Goal: Task Accomplishment & Management: Use online tool/utility

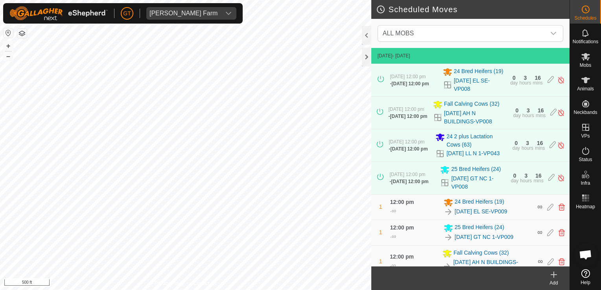
scroll to position [115, 0]
click at [6, 290] on html "[PERSON_NAME] Farm Schedules Notifications Mobs Animals Neckbands VPs Status In…" at bounding box center [300, 145] width 601 height 290
click at [0, 207] on html "[PERSON_NAME] Farm Schedules Notifications Mobs Animals Neckbands VPs Status In…" at bounding box center [300, 145] width 601 height 290
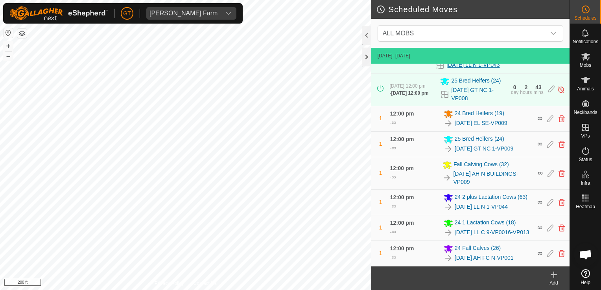
scroll to position [115, 0]
click at [558, 141] on icon at bounding box center [561, 144] width 6 height 7
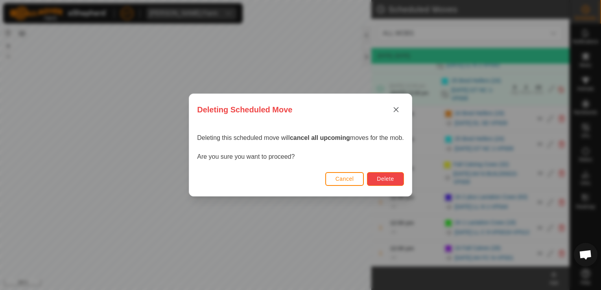
click at [387, 177] on span "Delete" at bounding box center [385, 179] width 17 height 6
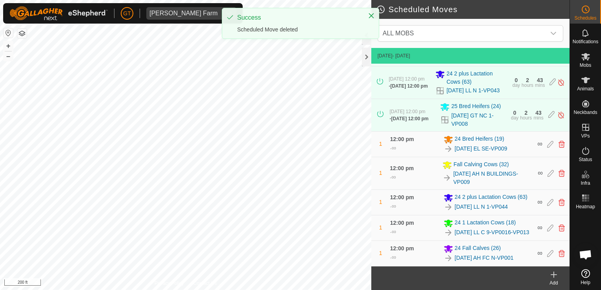
scroll to position [90, 0]
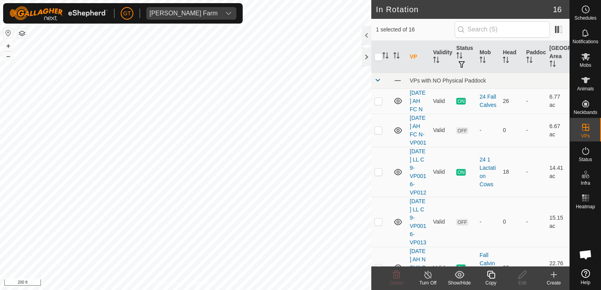
click at [490, 269] on div "Copy" at bounding box center [490, 279] width 31 height 24
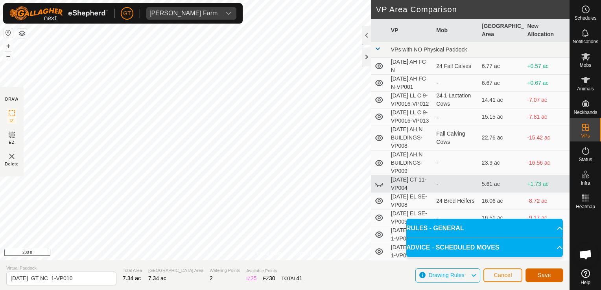
click at [543, 276] on span "Save" at bounding box center [544, 275] width 13 height 6
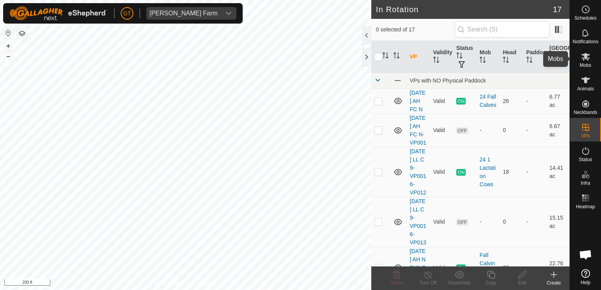
click at [585, 57] on icon at bounding box center [585, 56] width 9 height 7
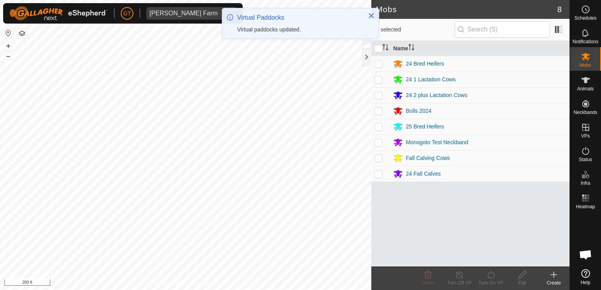
click at [380, 129] on p-checkbox at bounding box center [378, 126] width 8 height 6
checkbox input "true"
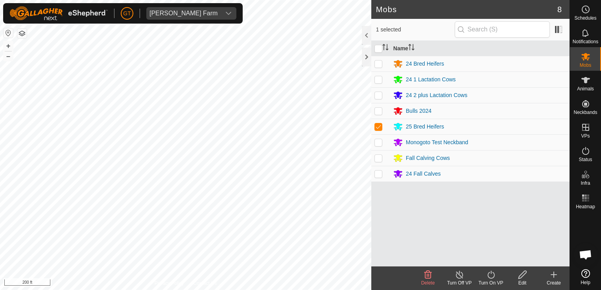
click at [487, 276] on icon at bounding box center [491, 274] width 10 height 9
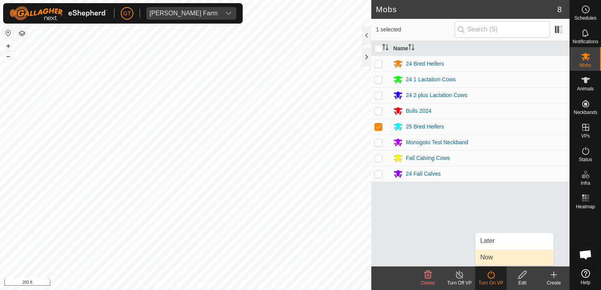
click at [495, 264] on link "Now" at bounding box center [515, 258] width 78 height 16
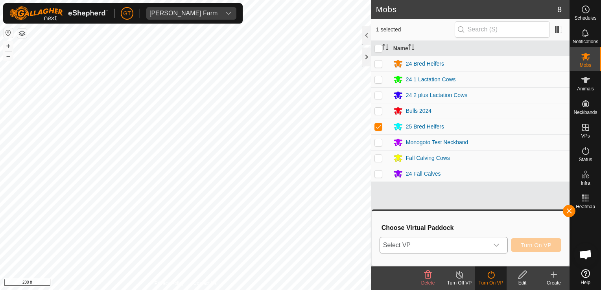
click at [498, 246] on icon "dropdown trigger" at bounding box center [497, 245] width 6 height 3
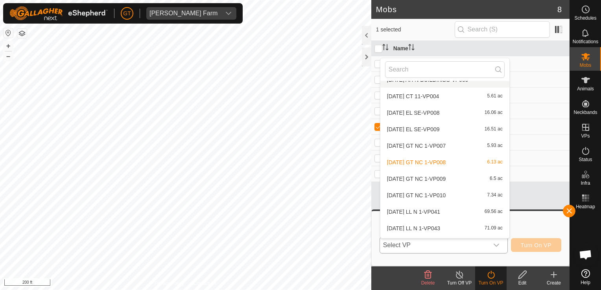
scroll to position [118, 0]
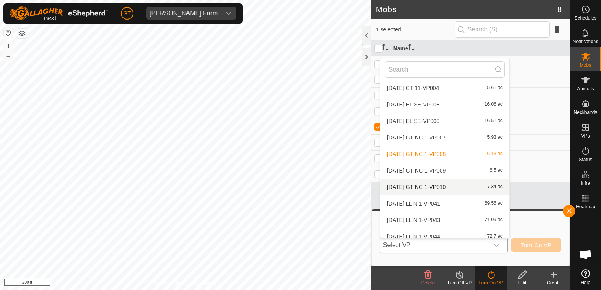
click at [445, 188] on li "[DATE] GT NC 1-VP010 7.34 ac" at bounding box center [444, 187] width 129 height 16
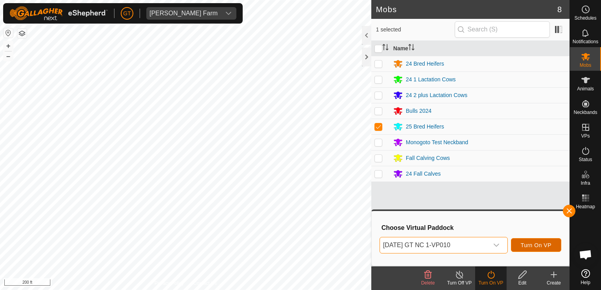
click at [538, 245] on span "Turn On VP" at bounding box center [536, 245] width 31 height 6
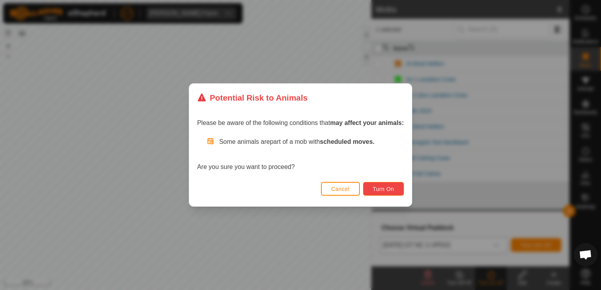
click at [386, 190] on span "Turn On" at bounding box center [383, 189] width 21 height 6
